Goal: Transaction & Acquisition: Download file/media

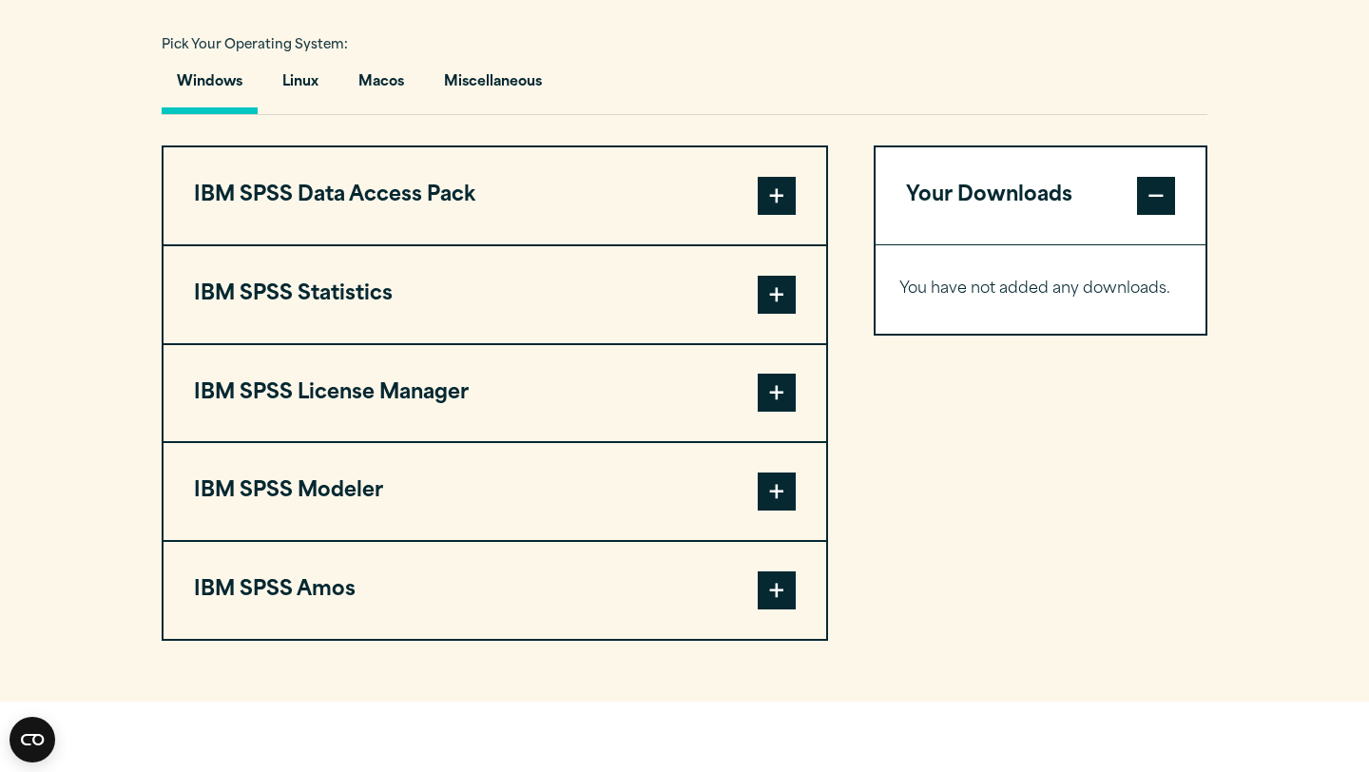
scroll to position [1404, 0]
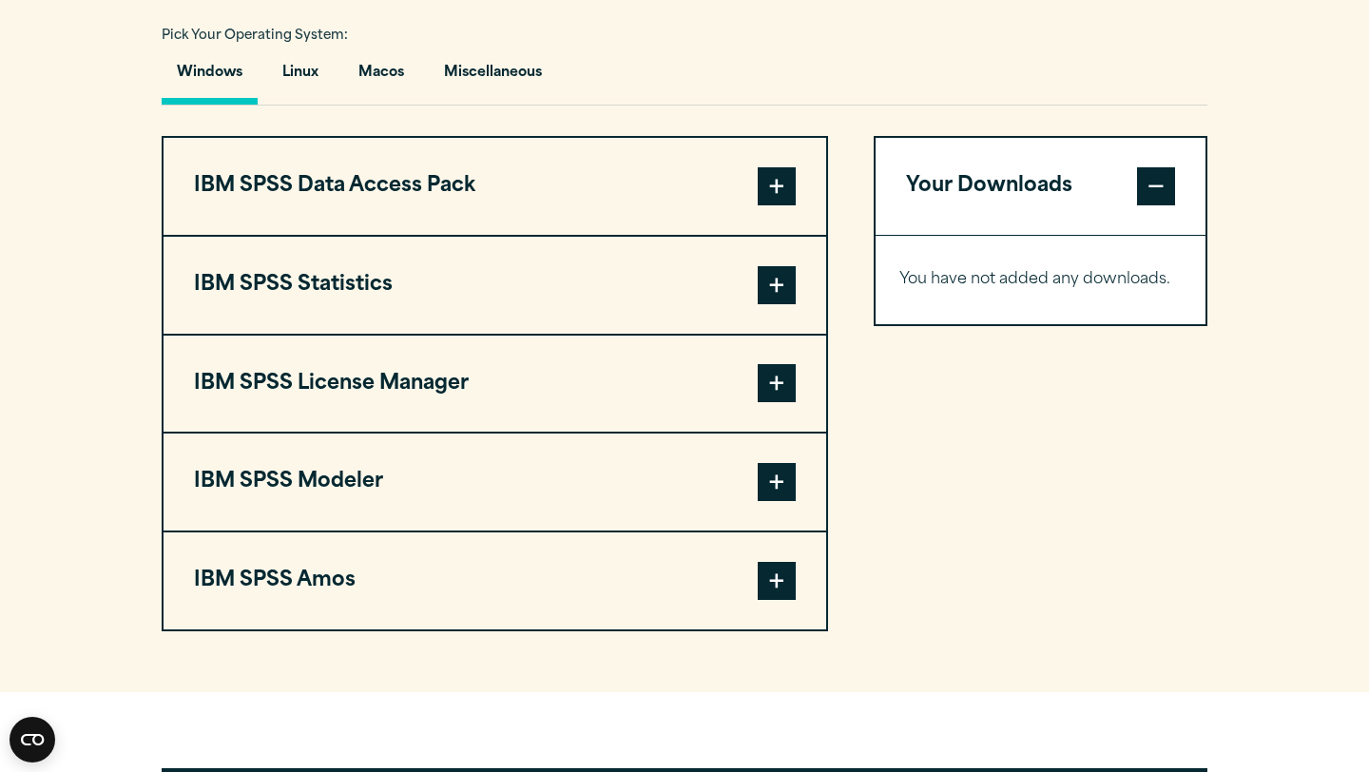
click at [776, 295] on span at bounding box center [777, 285] width 38 height 38
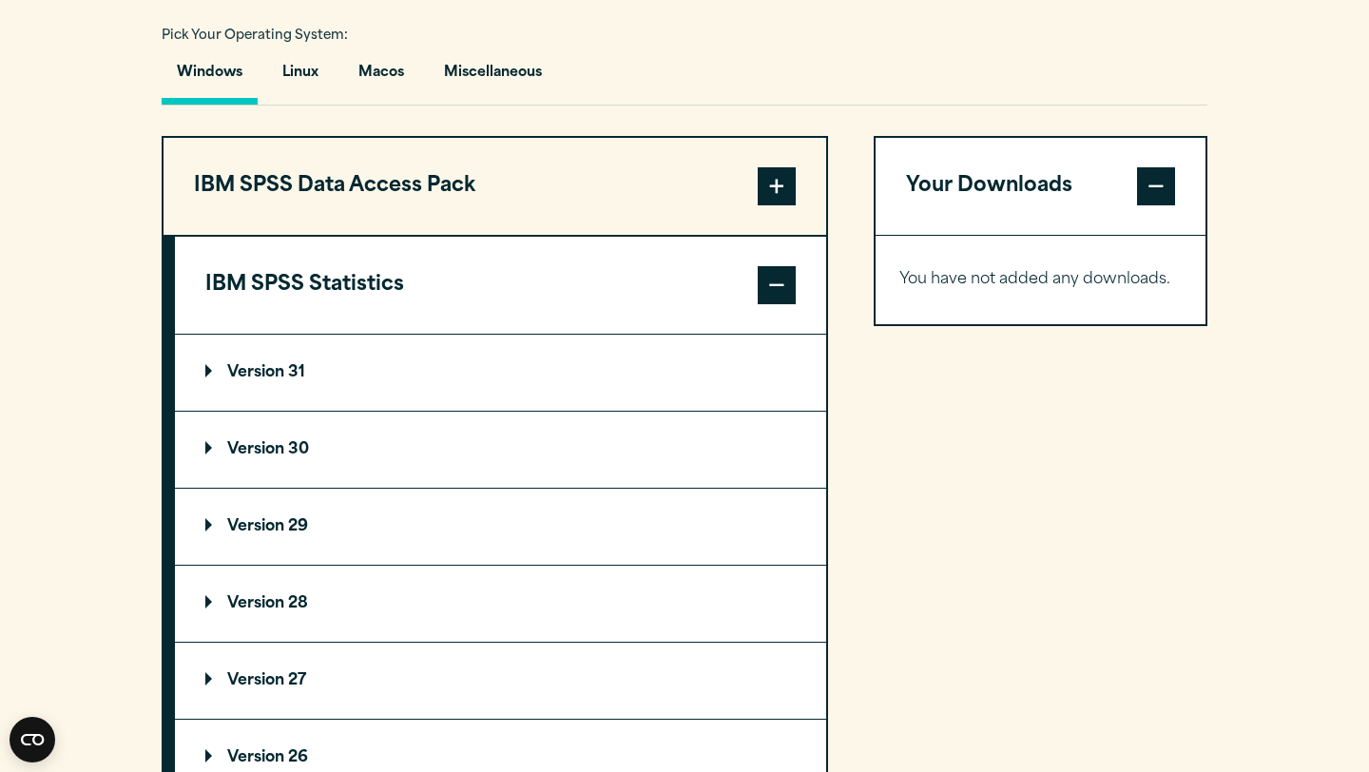
click at [283, 380] on p "Version 31" at bounding box center [255, 372] width 100 height 15
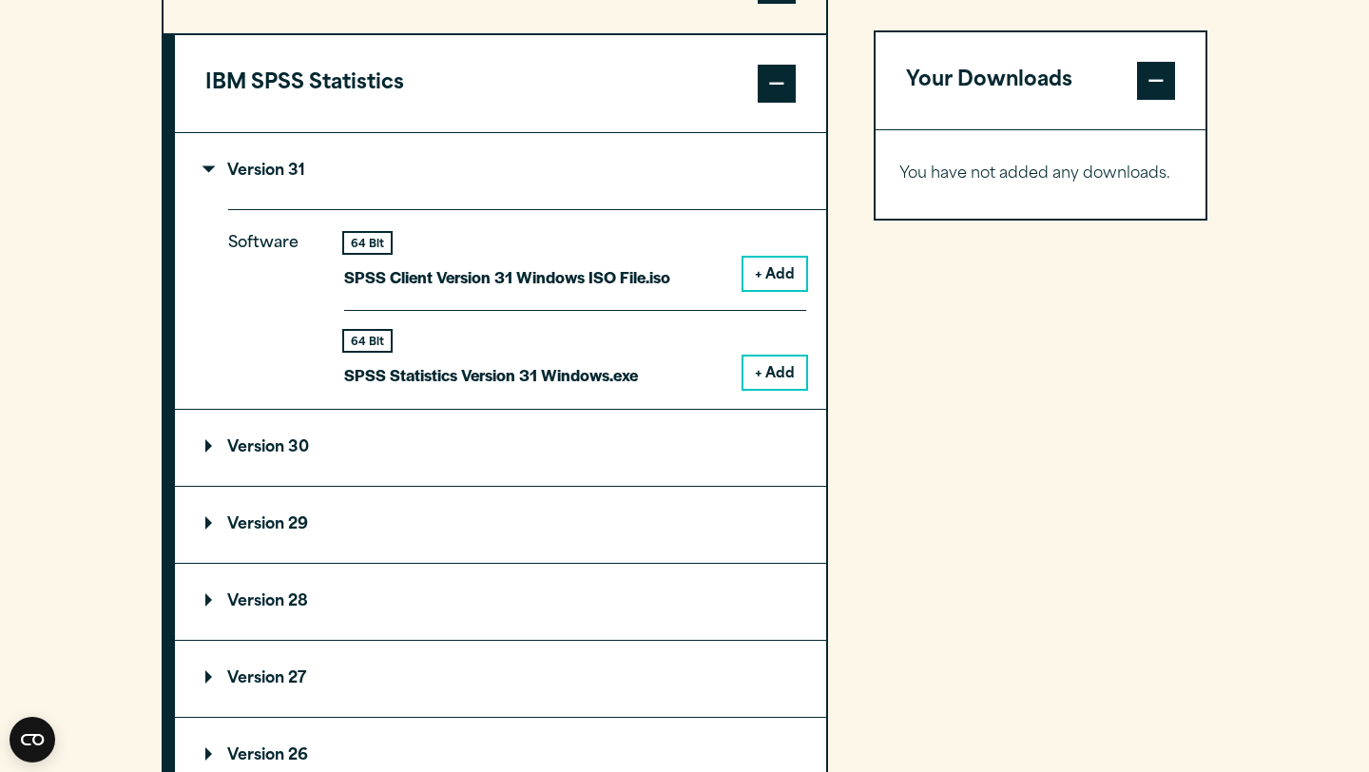
scroll to position [1607, 0]
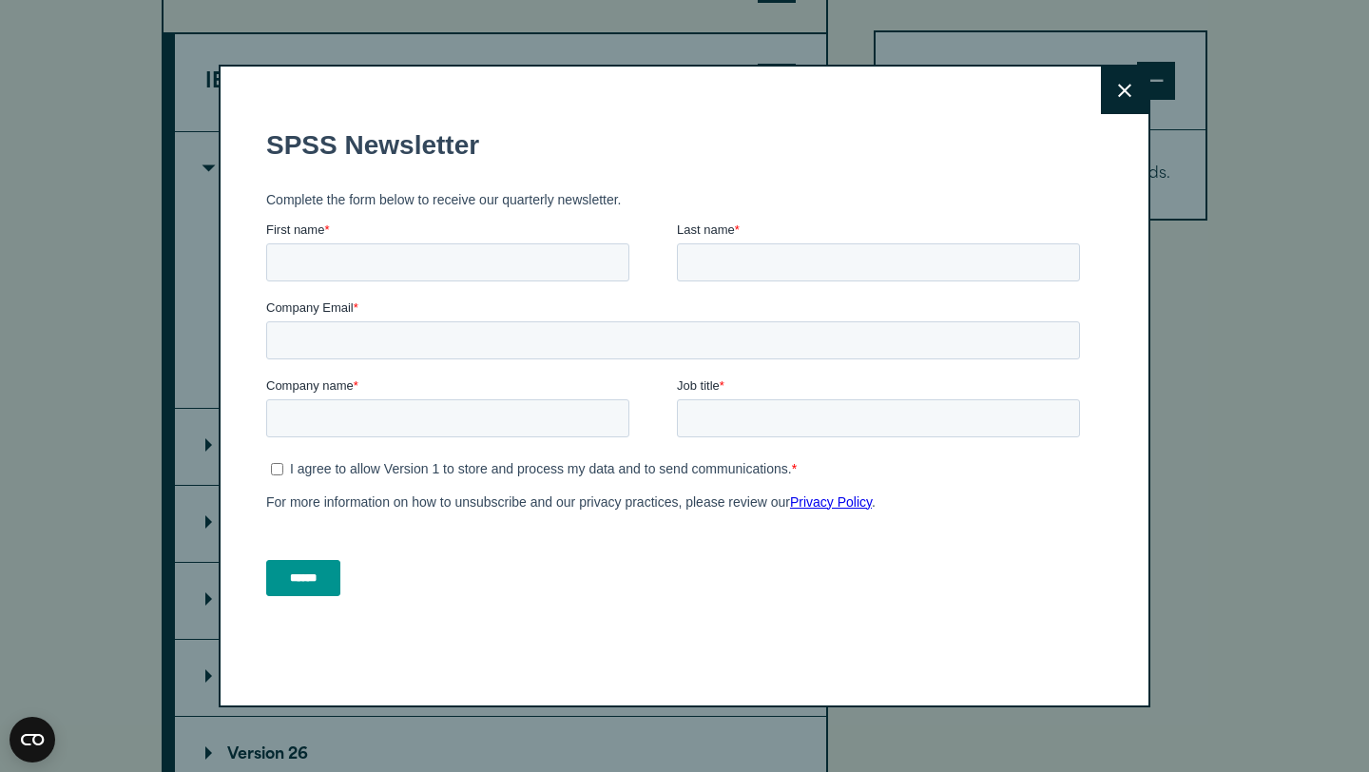
click at [1118, 88] on icon at bounding box center [1124, 91] width 13 height 14
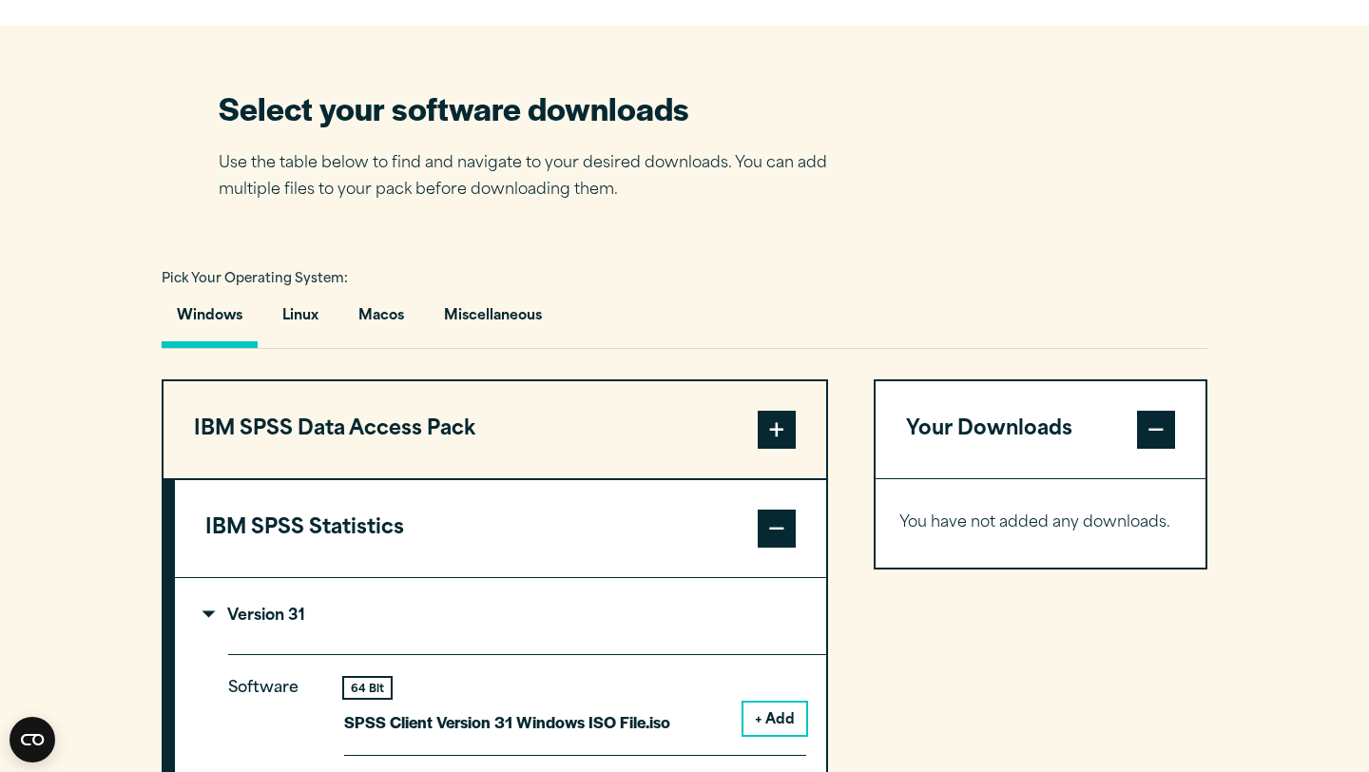
scroll to position [1159, 0]
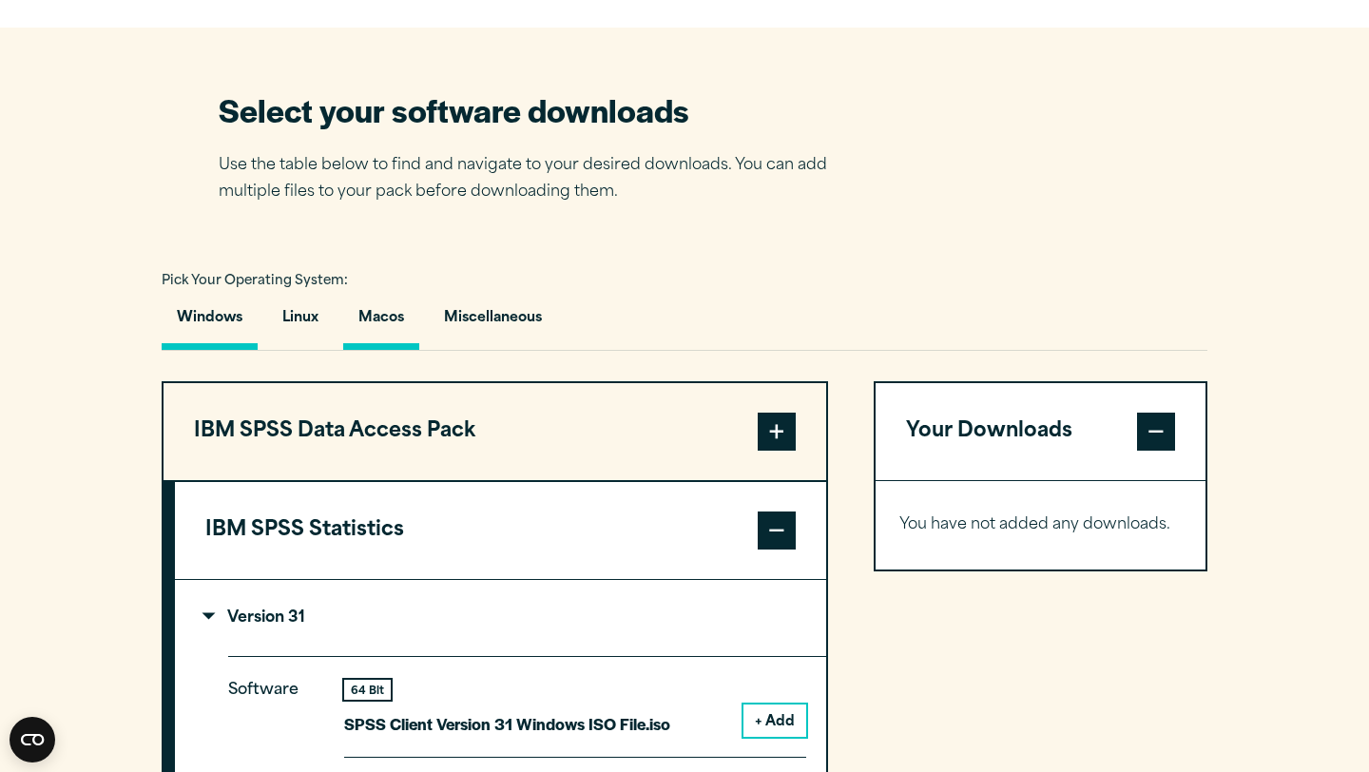
click at [377, 323] on button "Macos" at bounding box center [381, 323] width 76 height 54
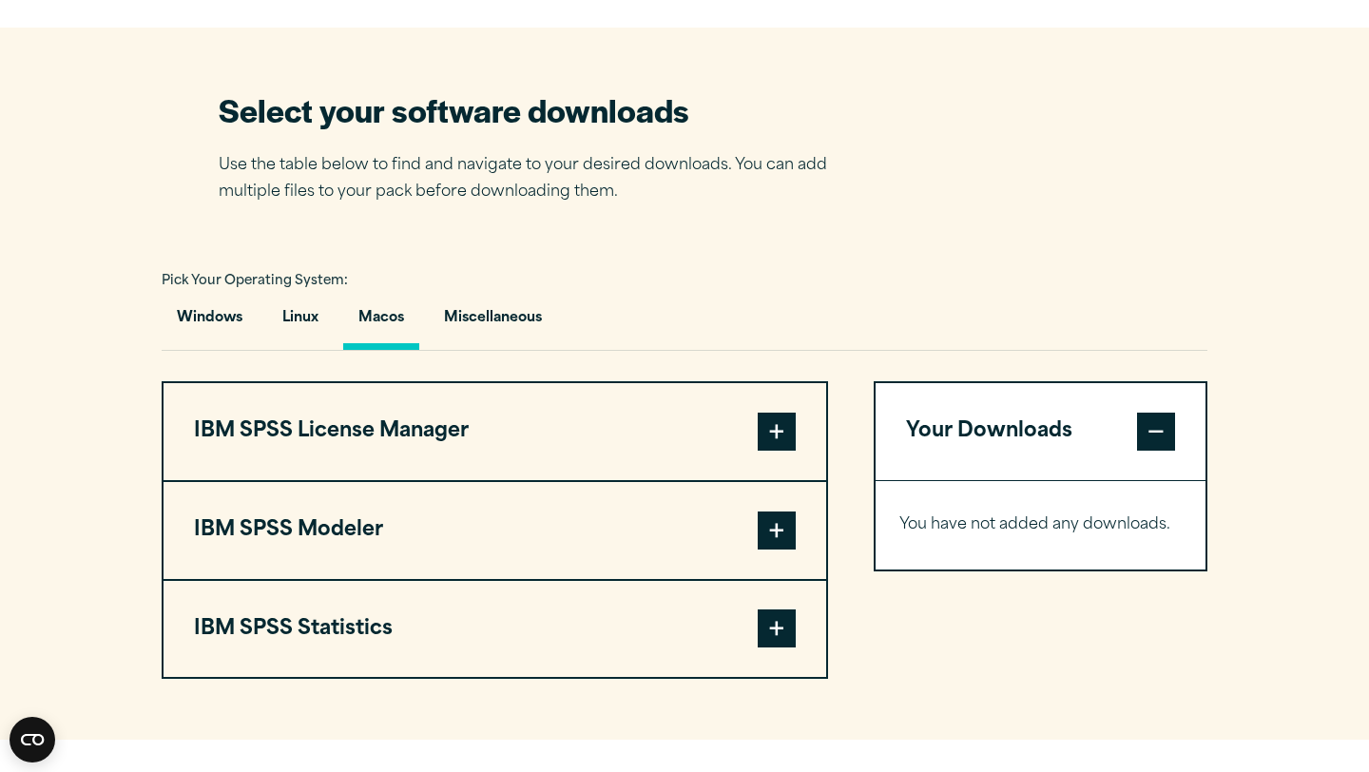
click at [773, 637] on span at bounding box center [777, 628] width 38 height 38
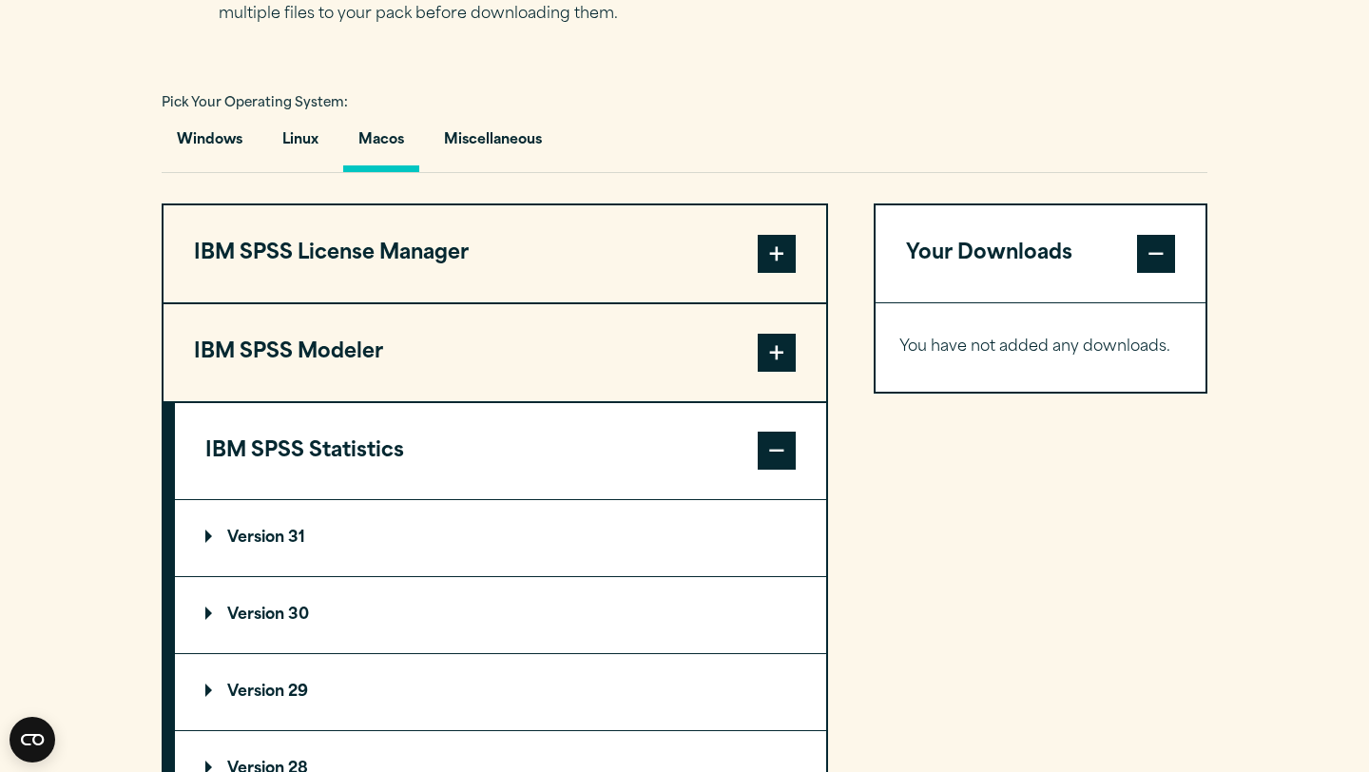
scroll to position [1412, 0]
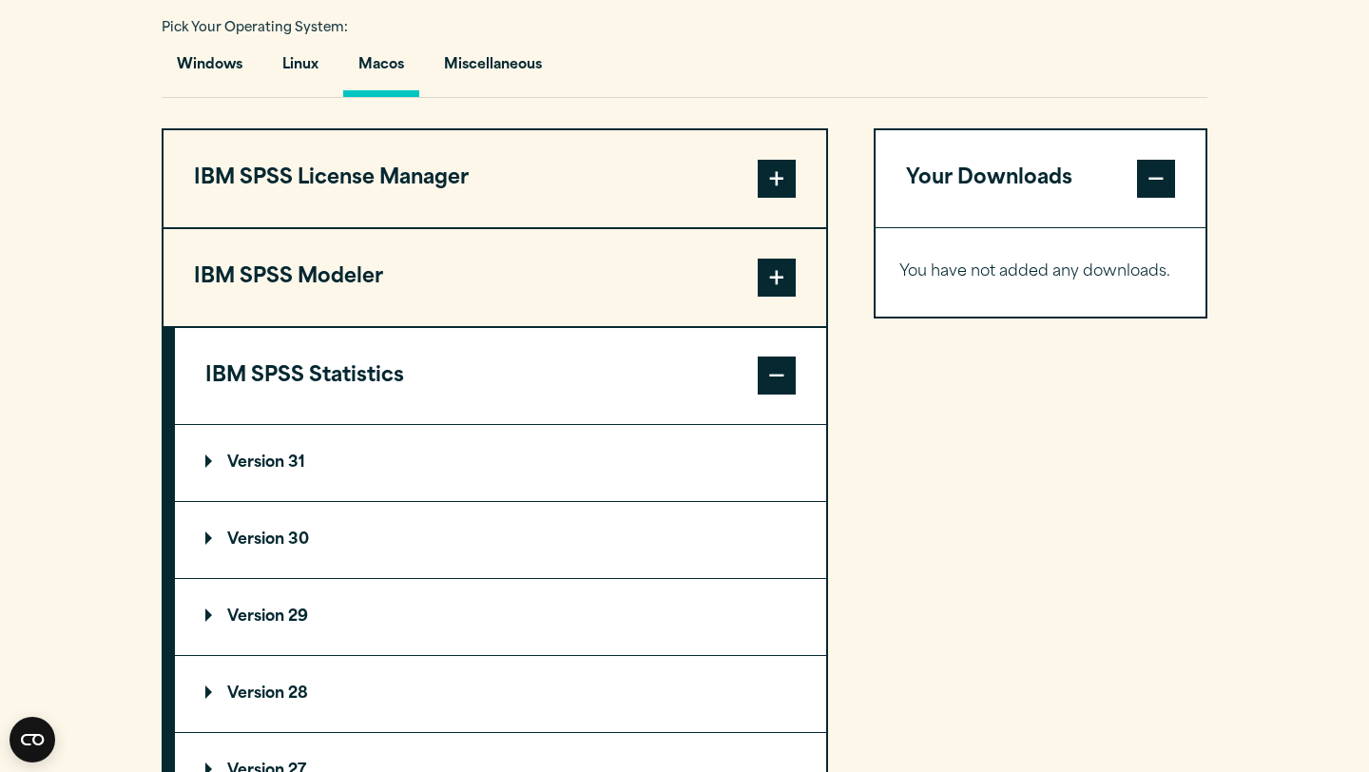
click at [266, 471] on p "Version 31" at bounding box center [255, 462] width 100 height 15
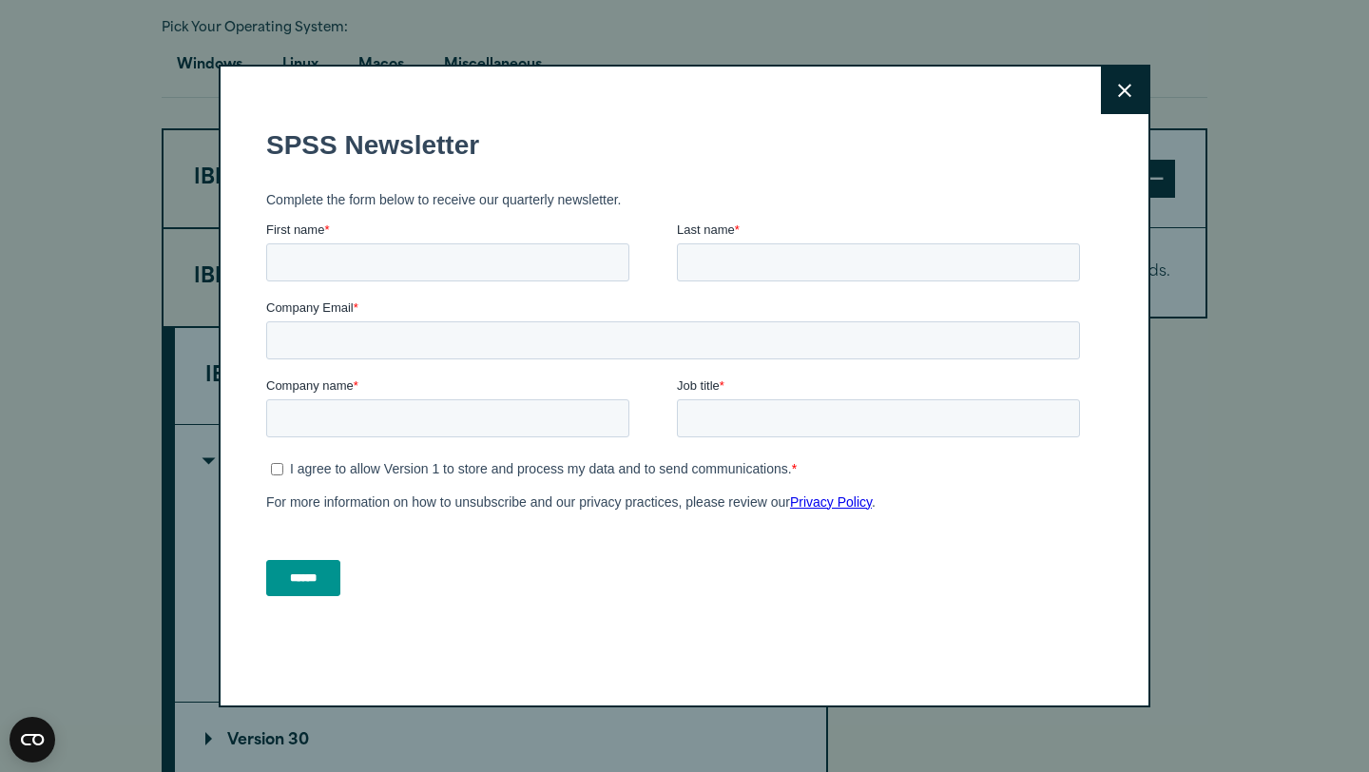
click at [1124, 95] on icon at bounding box center [1124, 91] width 13 height 14
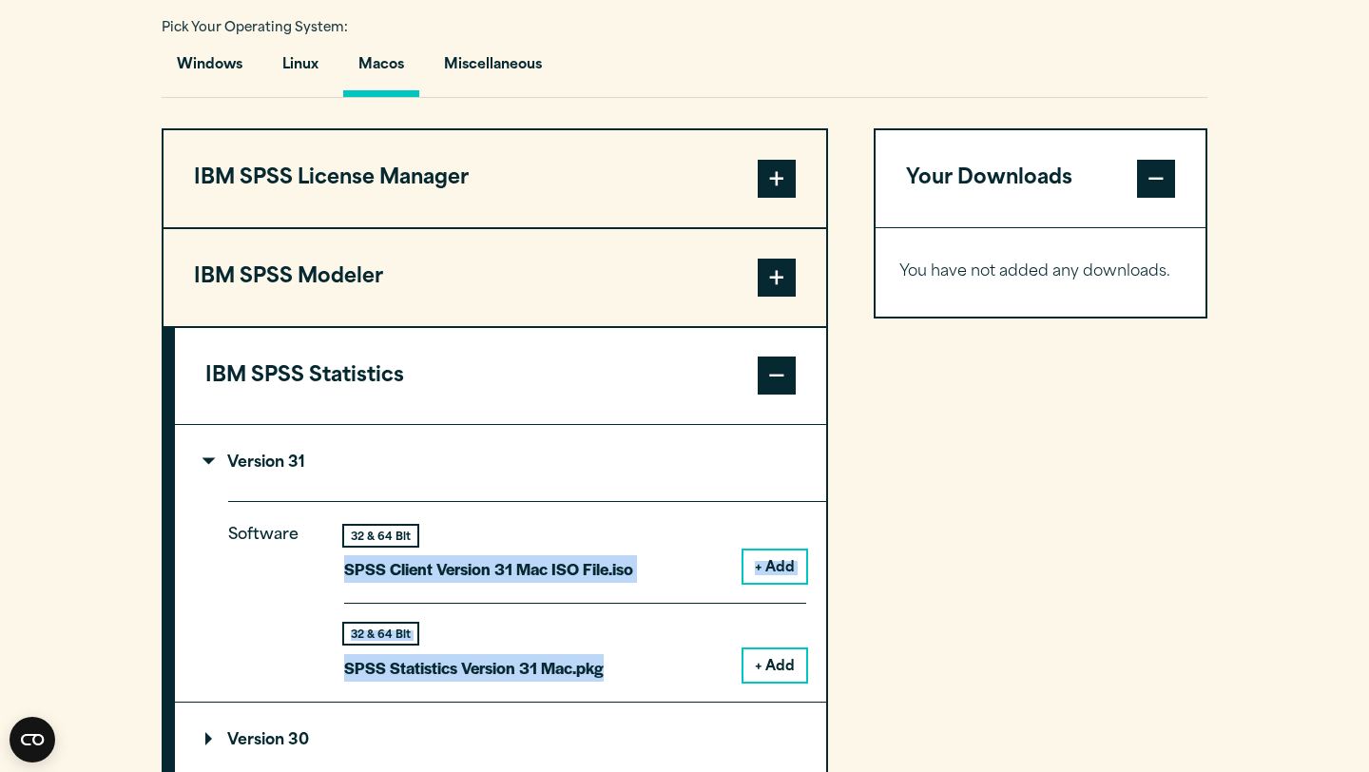
drag, startPoint x: 345, startPoint y: 579, endPoint x: 560, endPoint y: 695, distance: 244.2
click at [560, 695] on div "Software 32 & 64 Bit SPSS Client Version 31 Mac ISO File.iso + Add 32 & 64 Bit …" at bounding box center [527, 601] width 598 height 200
copy div "SPSS Client Version 31 Mac ISO File.iso + Add 32 & 64 Bit SPSS Statistics Versi…"
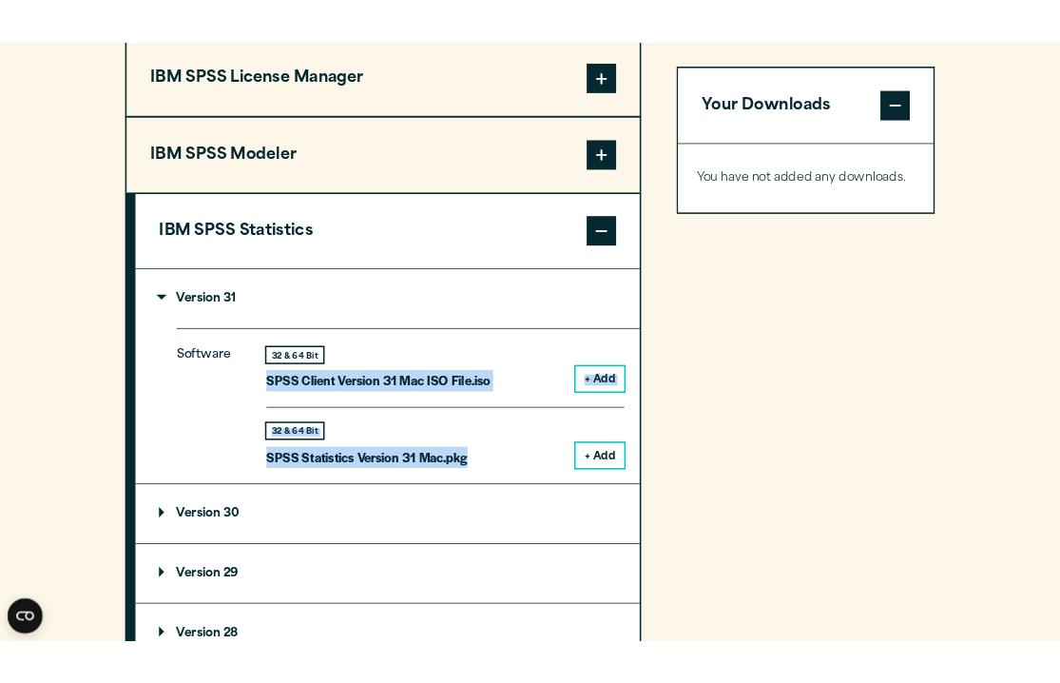
scroll to position [1546, 0]
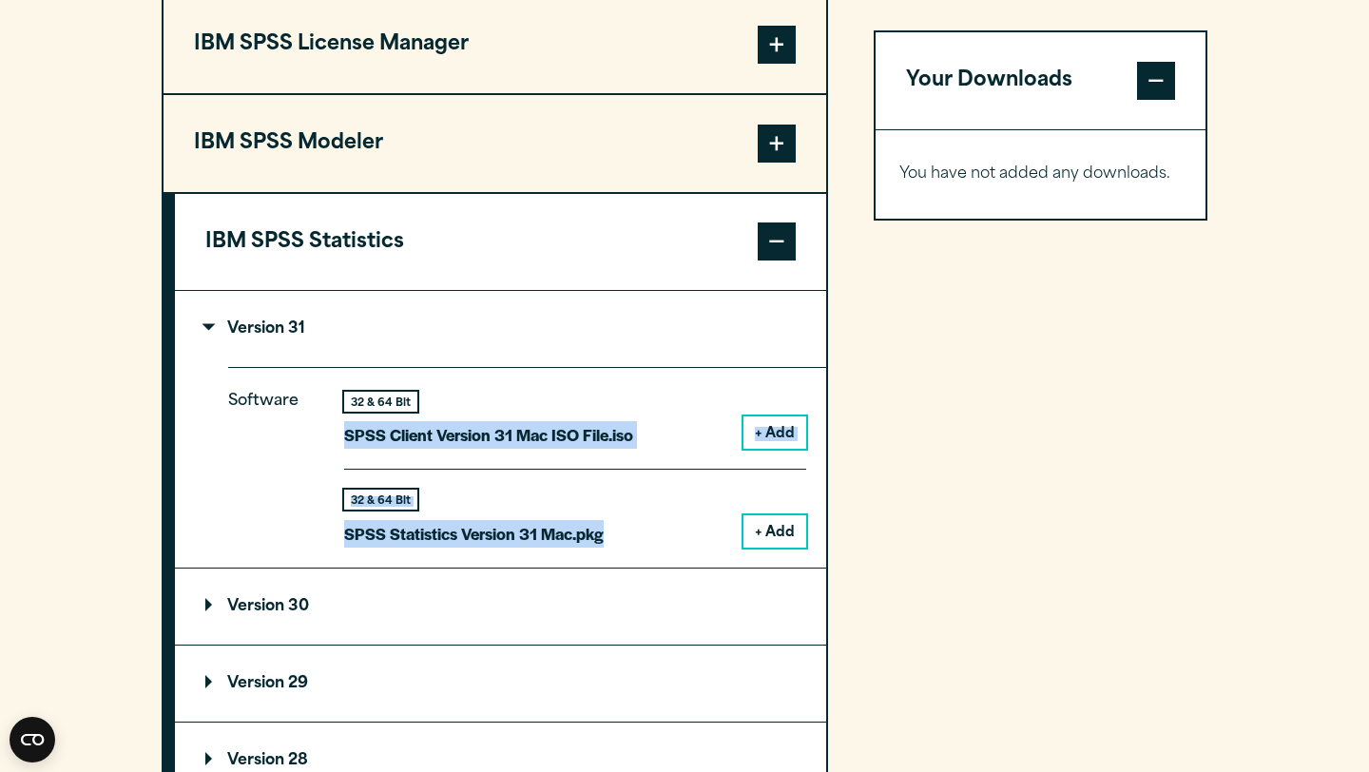
click at [782, 540] on button "+ Add" at bounding box center [775, 531] width 63 height 32
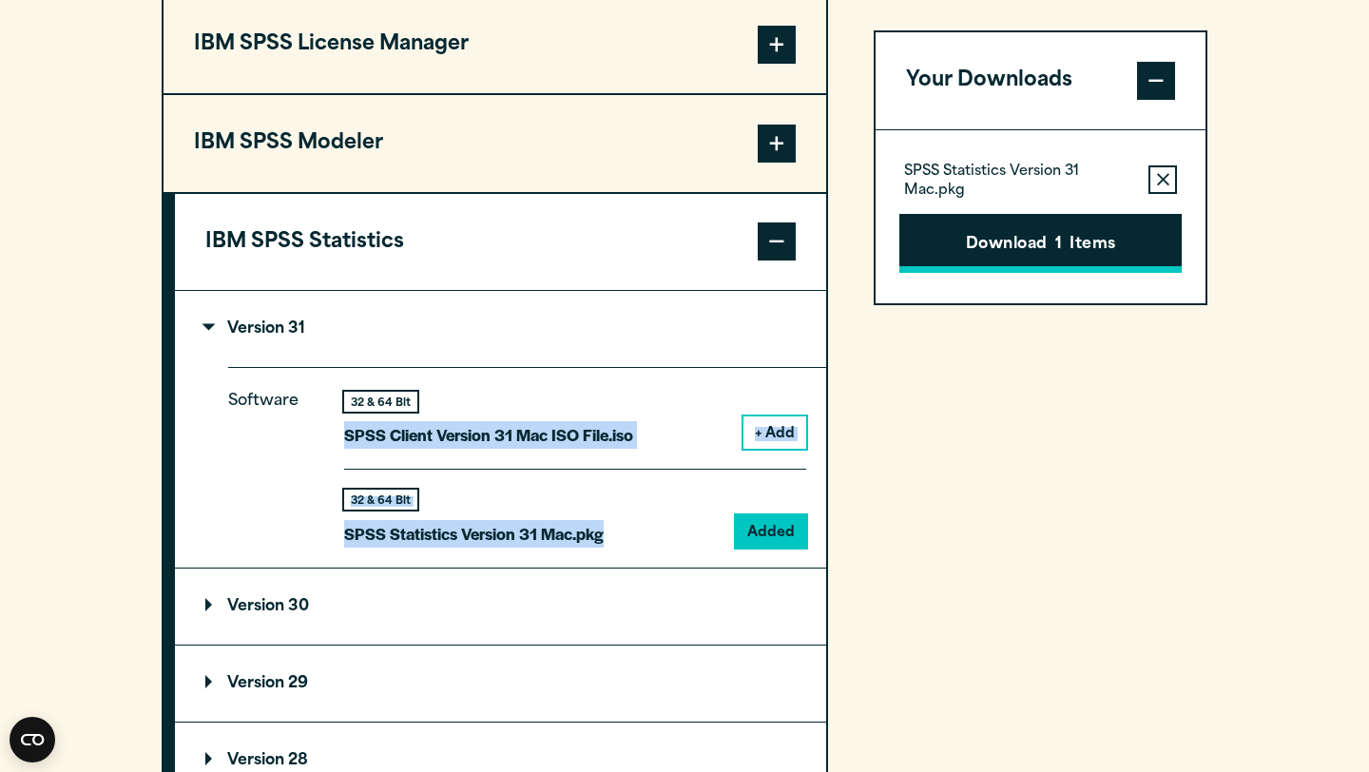
click at [1043, 255] on button "Download 1 Items" at bounding box center [1040, 243] width 282 height 59
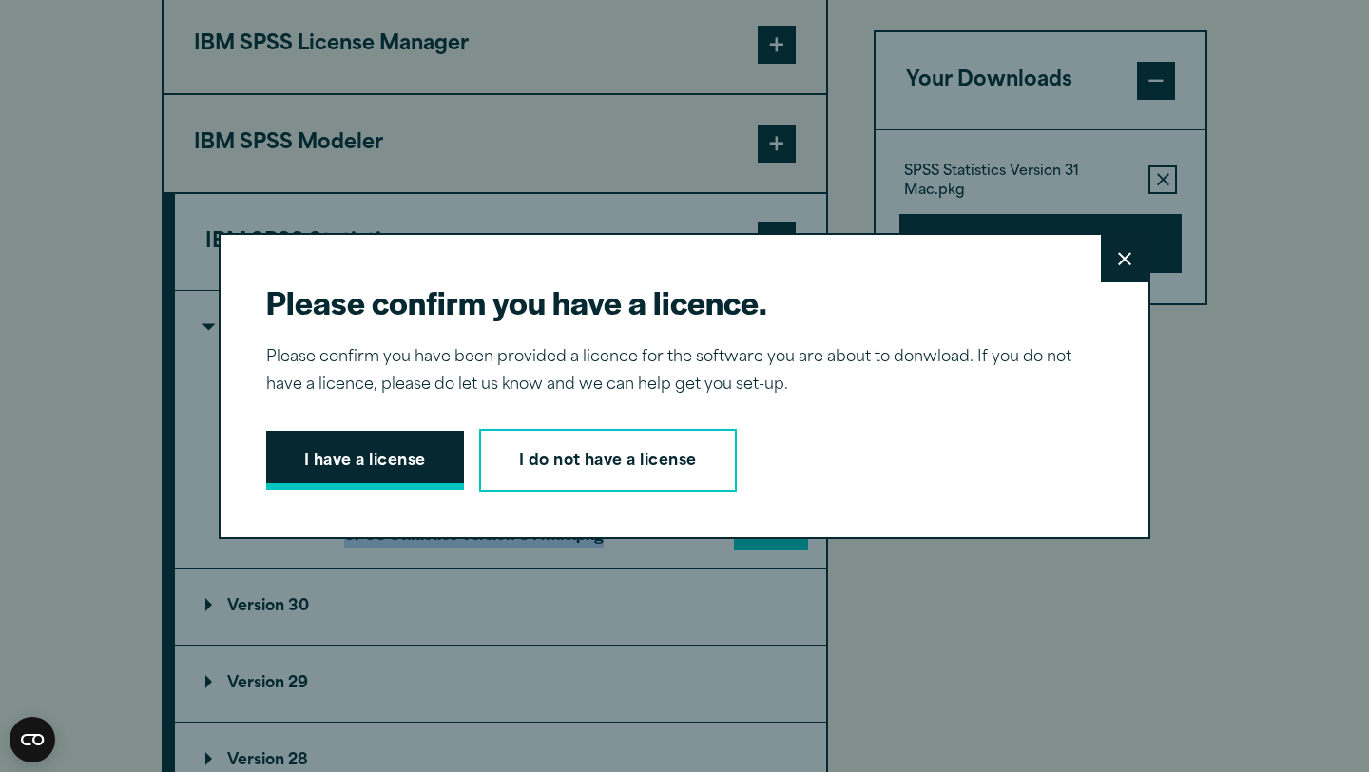
click at [406, 458] on button "I have a license" at bounding box center [365, 460] width 198 height 59
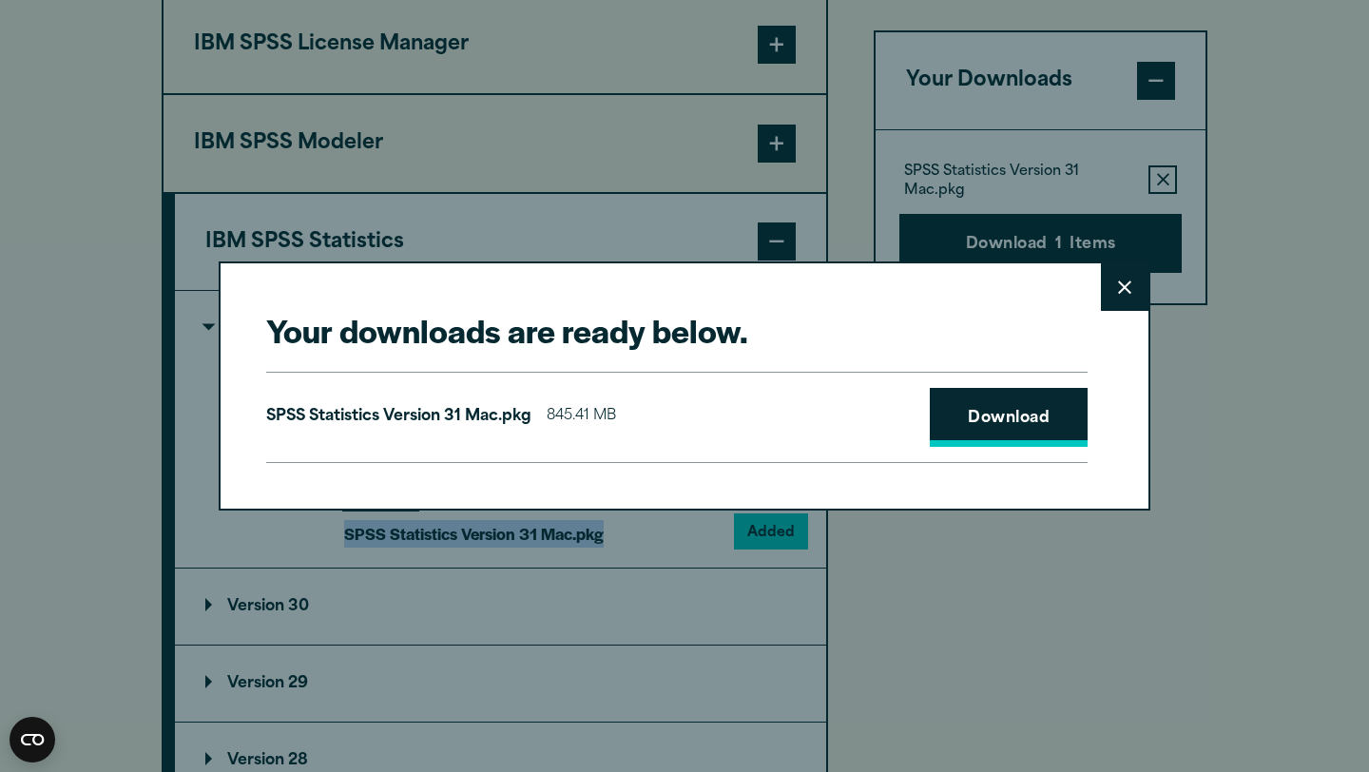
click at [975, 424] on link "Download" at bounding box center [1009, 417] width 158 height 59
click at [1129, 286] on icon at bounding box center [1124, 287] width 13 height 14
